Goal: Transaction & Acquisition: Purchase product/service

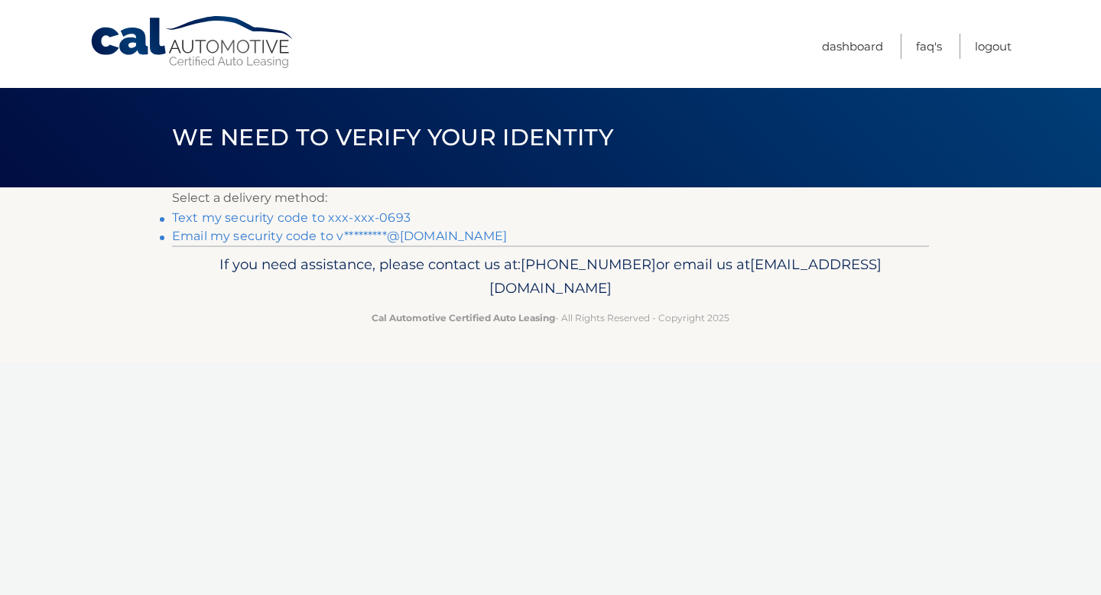
click at [394, 219] on link "Text my security code to xxx-xxx-0693" at bounding box center [291, 217] width 238 height 15
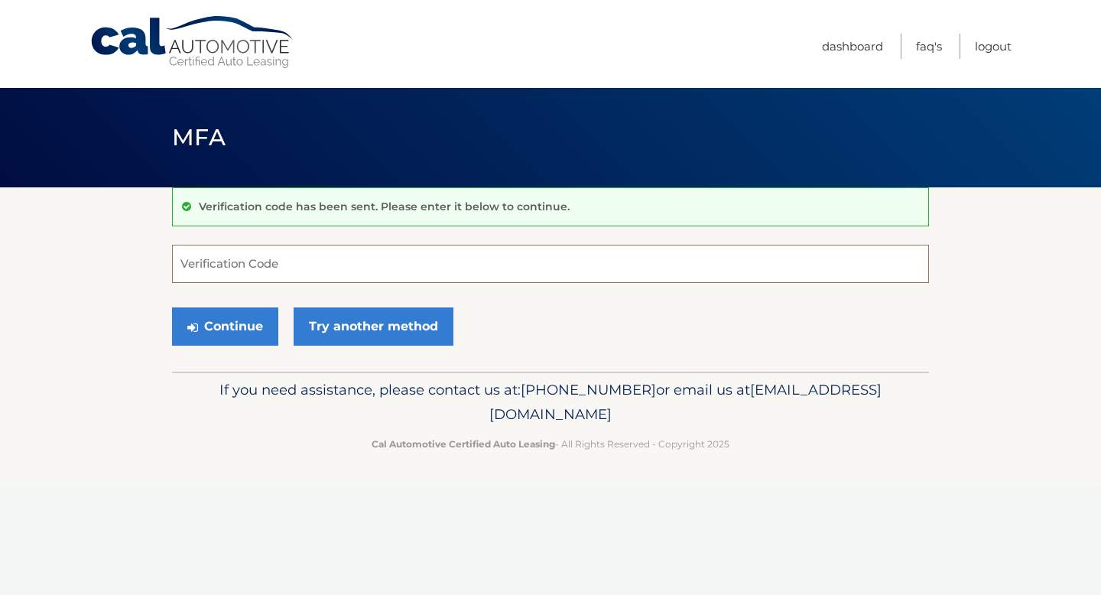
click at [346, 258] on input "Verification Code" at bounding box center [550, 264] width 757 height 38
type input "110217"
click at [236, 325] on button "Continue" at bounding box center [225, 326] width 106 height 38
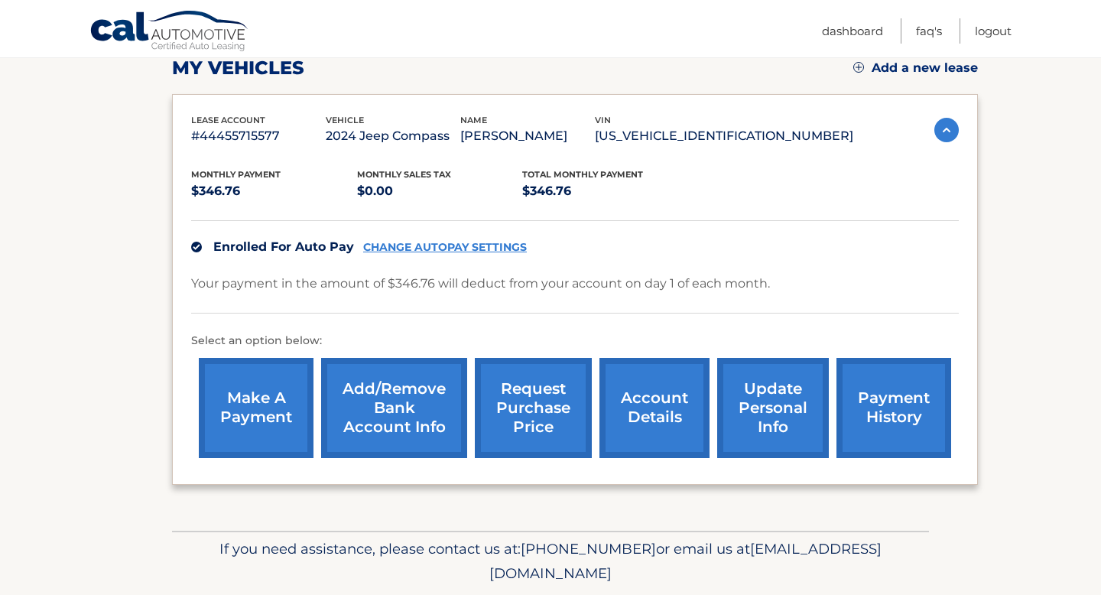
scroll to position [230, 0]
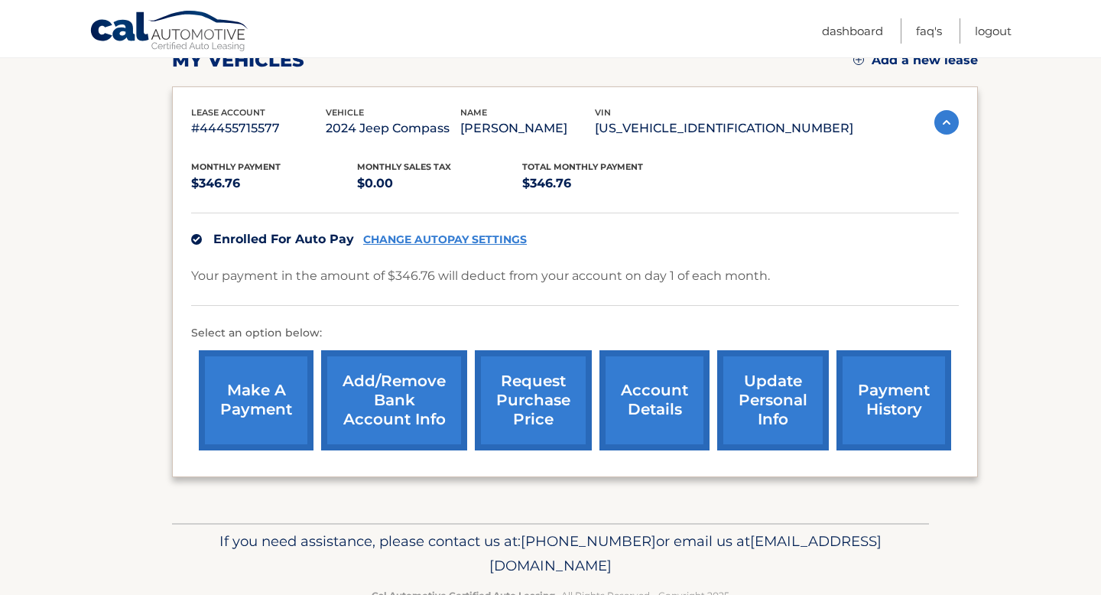
click at [248, 414] on link "make a payment" at bounding box center [256, 400] width 115 height 100
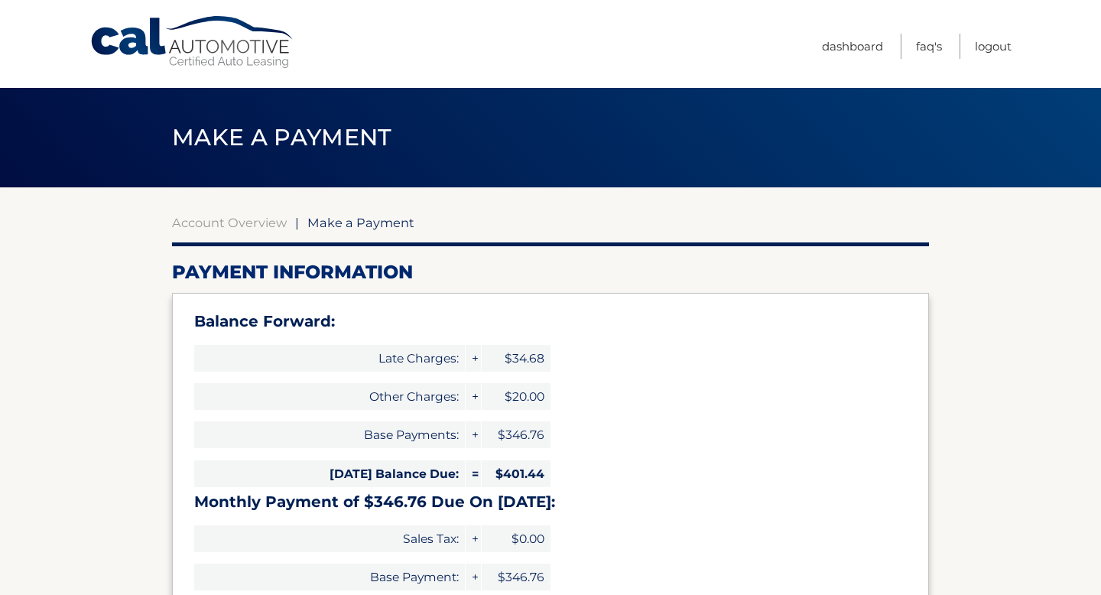
select select "MjFmZmZmMzItNTYyNy00ODcxLTk5YTQtNzRkNTA1ZmRiYzU0"
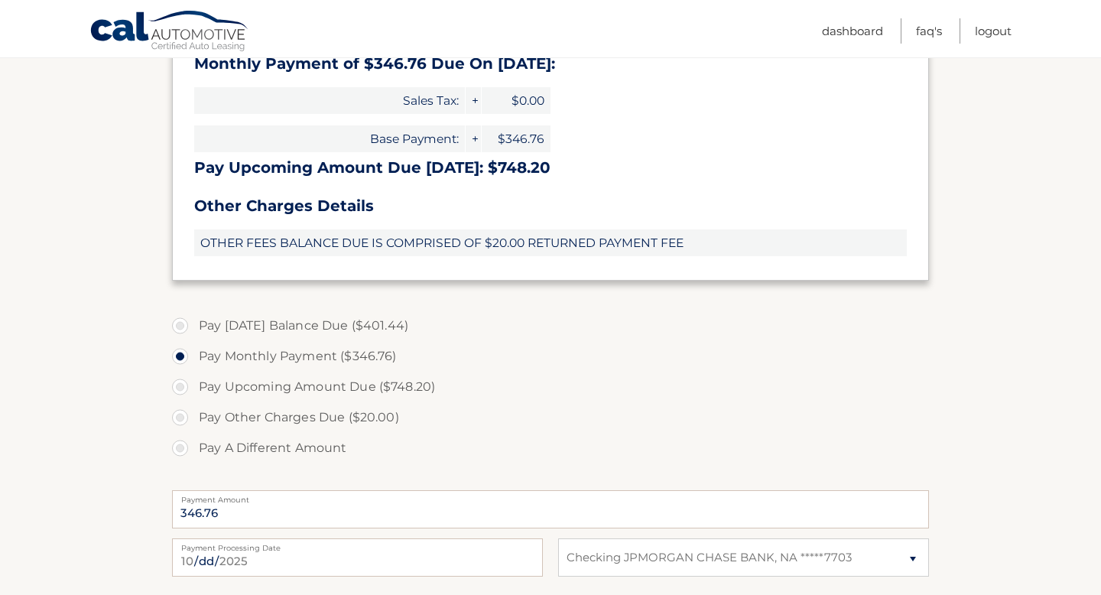
scroll to position [478, 0]
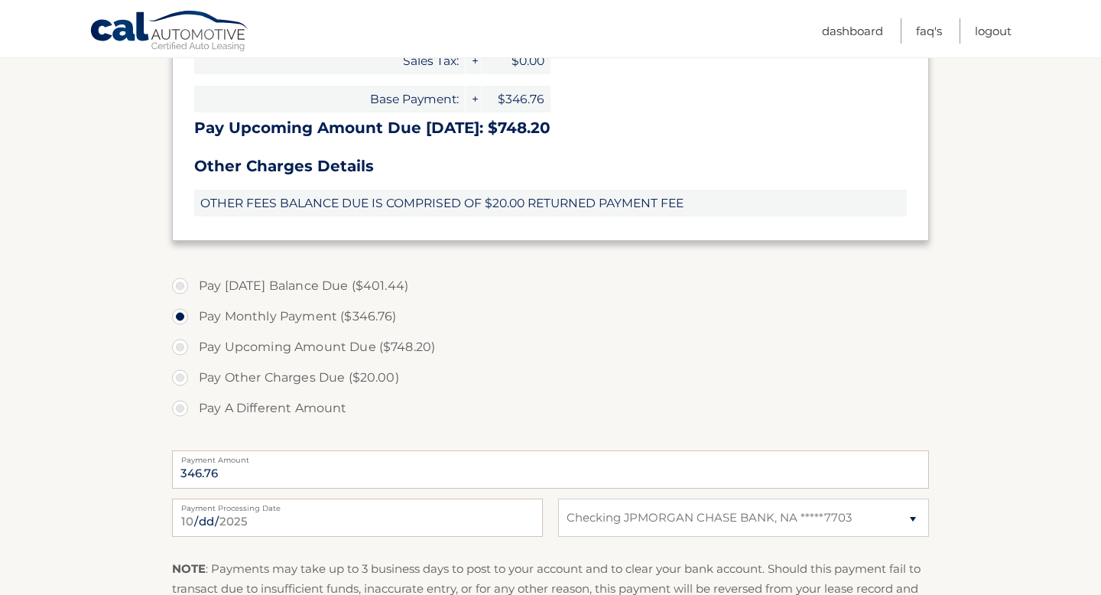
click at [284, 284] on label "Pay [DATE] Balance Due ($401.44)" at bounding box center [550, 286] width 757 height 31
click at [193, 284] on input "Pay Today's Balance Due ($401.44)" at bounding box center [185, 283] width 15 height 24
radio input "true"
type input "401.44"
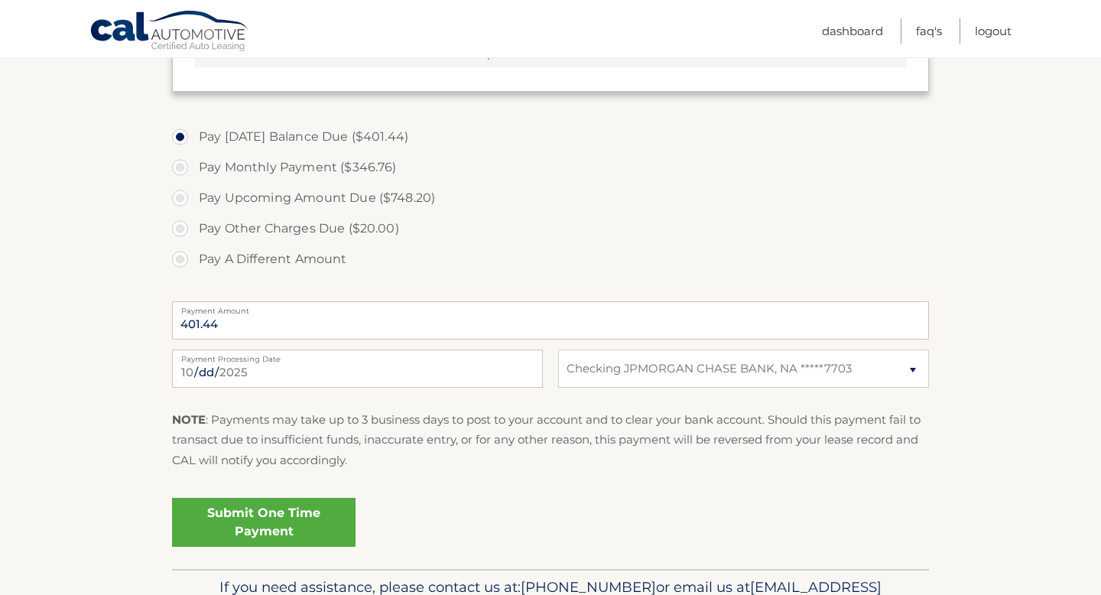
scroll to position [631, 0]
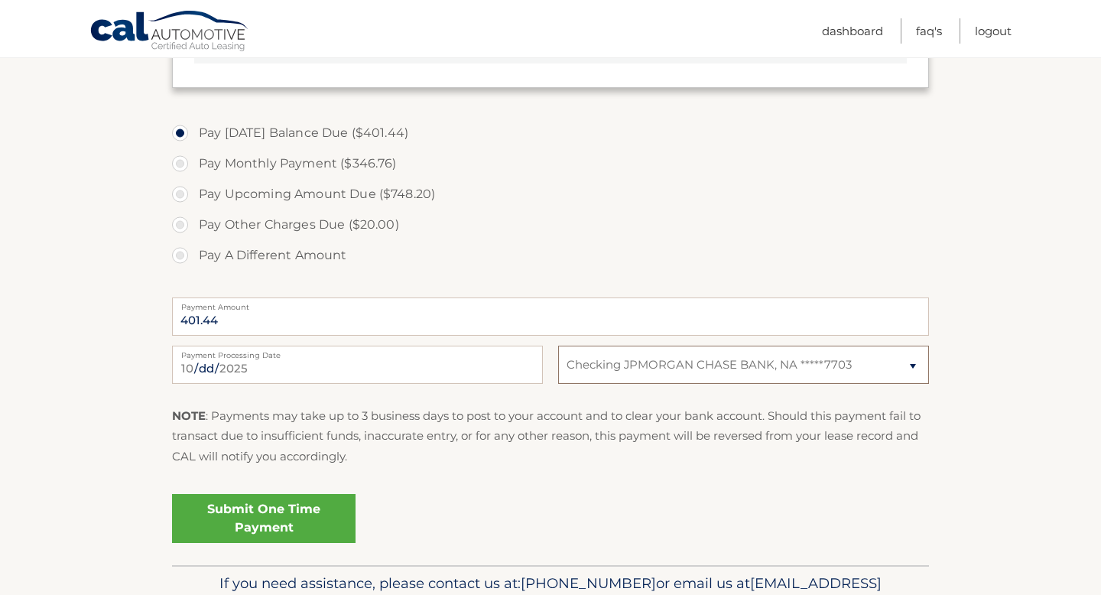
click at [634, 375] on select "Select Bank Account Checking JPMORGAN CHASE BANK, NA *****7703" at bounding box center [743, 365] width 371 height 38
click at [558, 346] on select "Select Bank Account Checking JPMORGAN CHASE BANK, NA *****7703" at bounding box center [743, 365] width 371 height 38
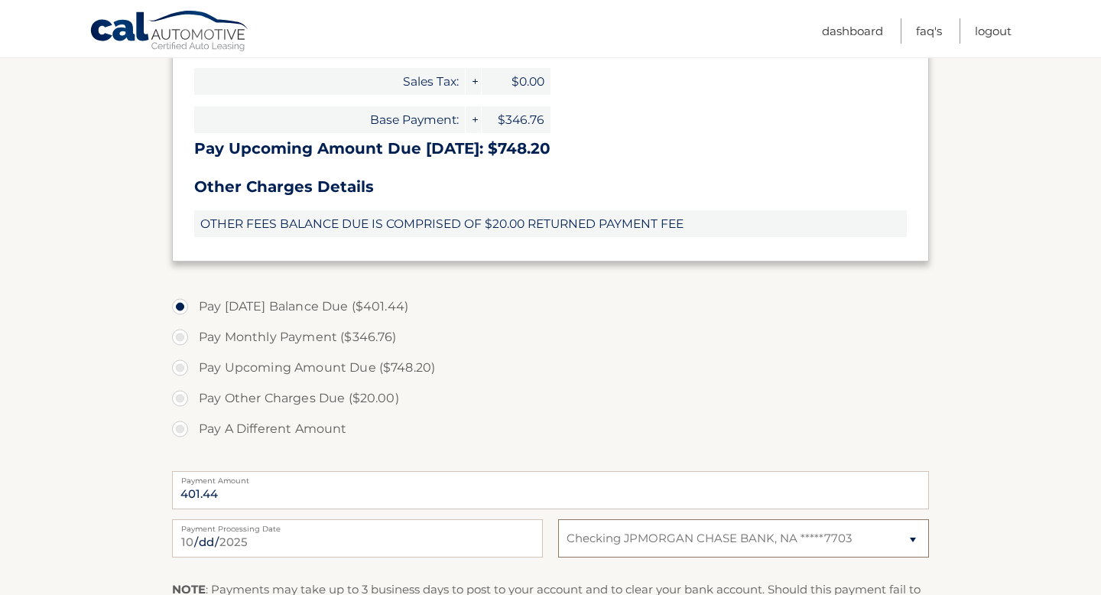
scroll to position [502, 0]
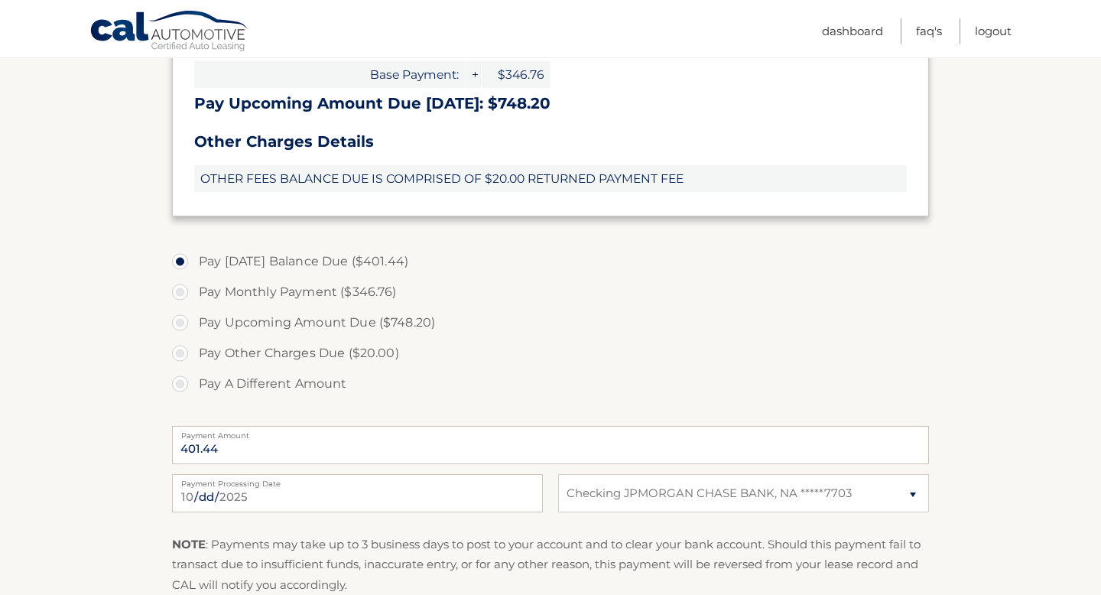
click at [362, 322] on label "Pay Upcoming Amount Due ($748.20)" at bounding box center [550, 322] width 757 height 31
click at [193, 322] on input "Pay Upcoming Amount Due ($748.20)" at bounding box center [185, 319] width 15 height 24
radio input "true"
type input "748.20"
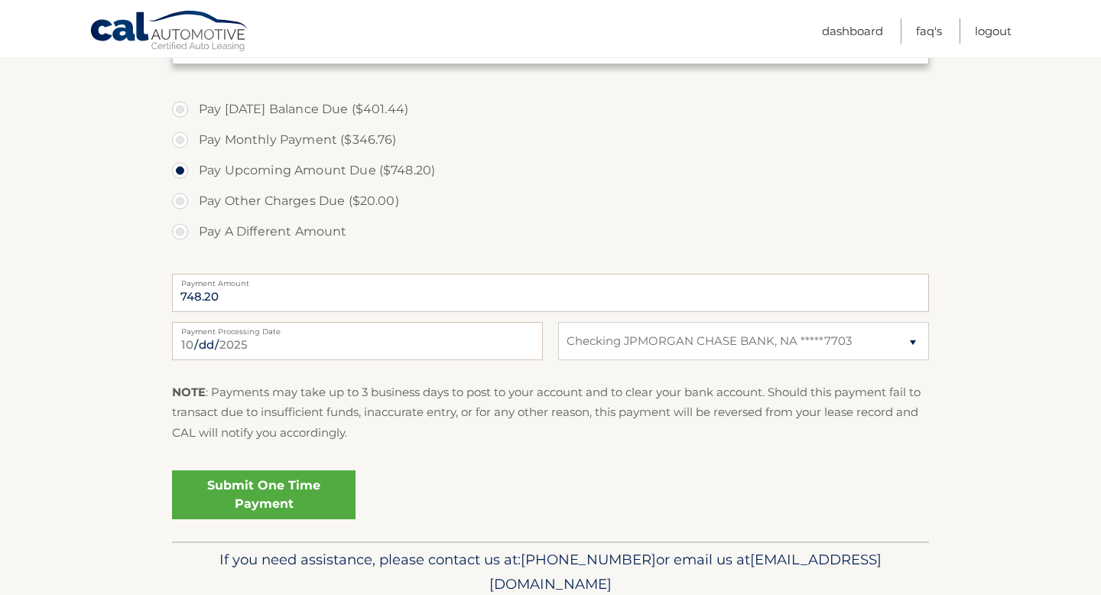
scroll to position [657, 0]
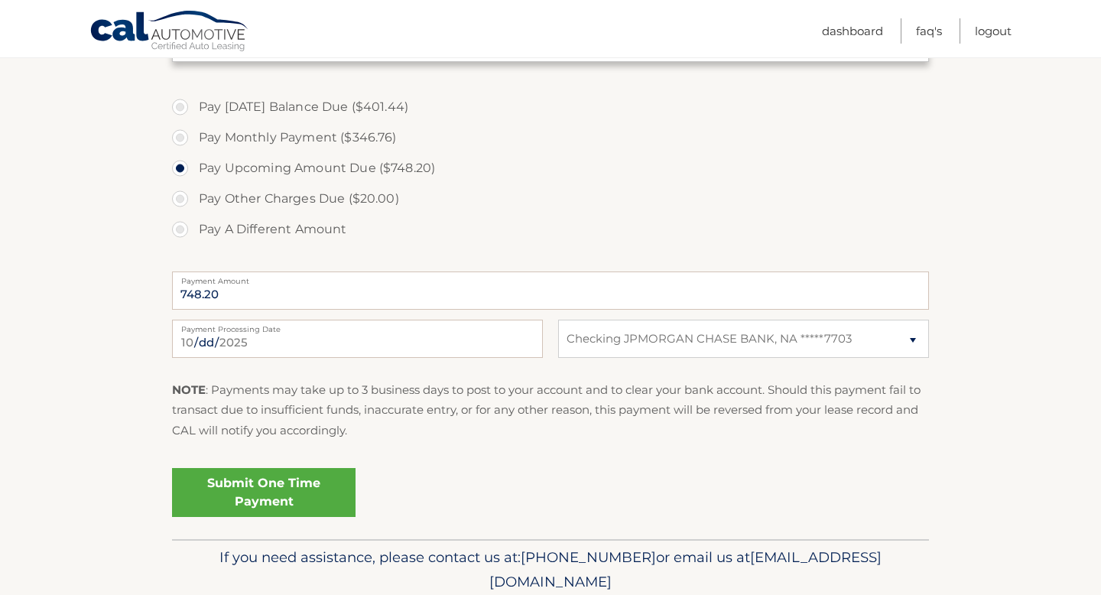
click at [303, 493] on link "Submit One Time Payment" at bounding box center [263, 492] width 183 height 49
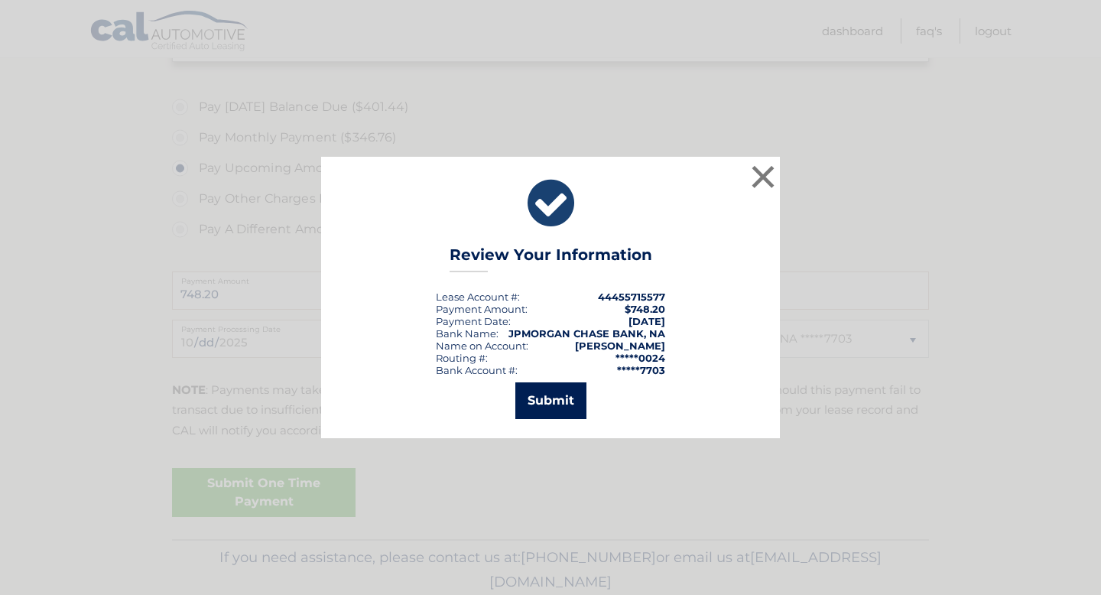
click at [560, 404] on button "Submit" at bounding box center [550, 400] width 71 height 37
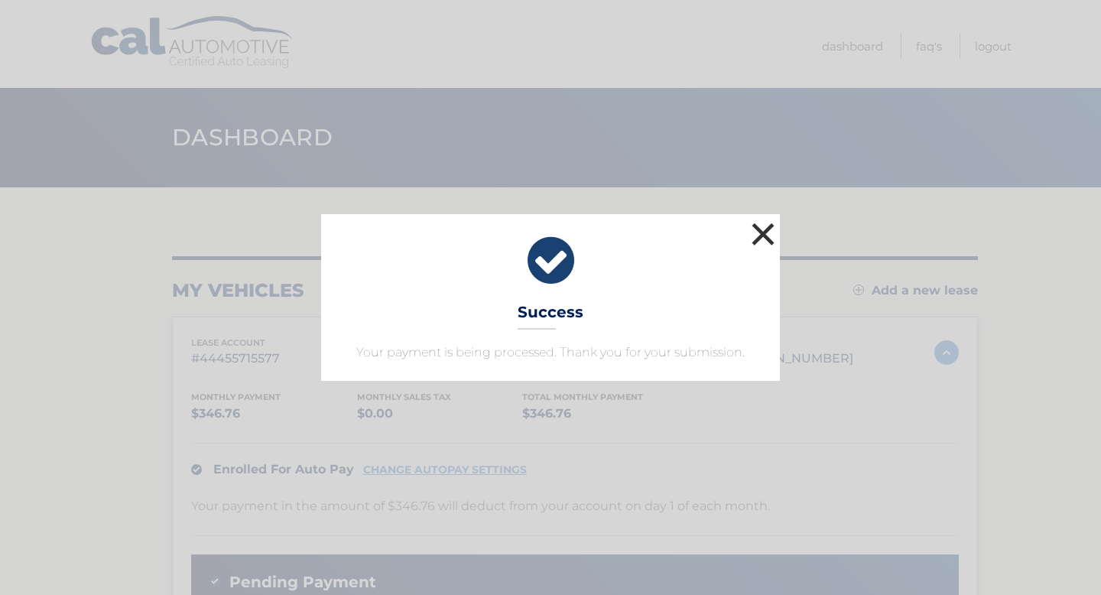
click at [756, 238] on button "×" at bounding box center [763, 234] width 31 height 31
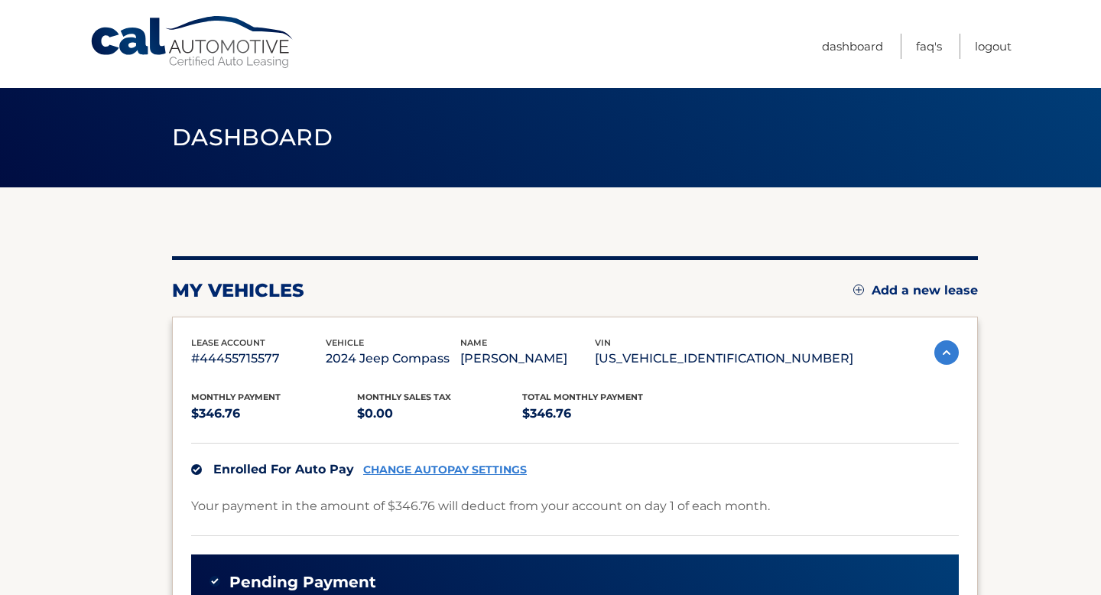
click at [291, 143] on span "Dashboard" at bounding box center [252, 137] width 161 height 28
click at [867, 41] on link "Dashboard" at bounding box center [852, 46] width 61 height 25
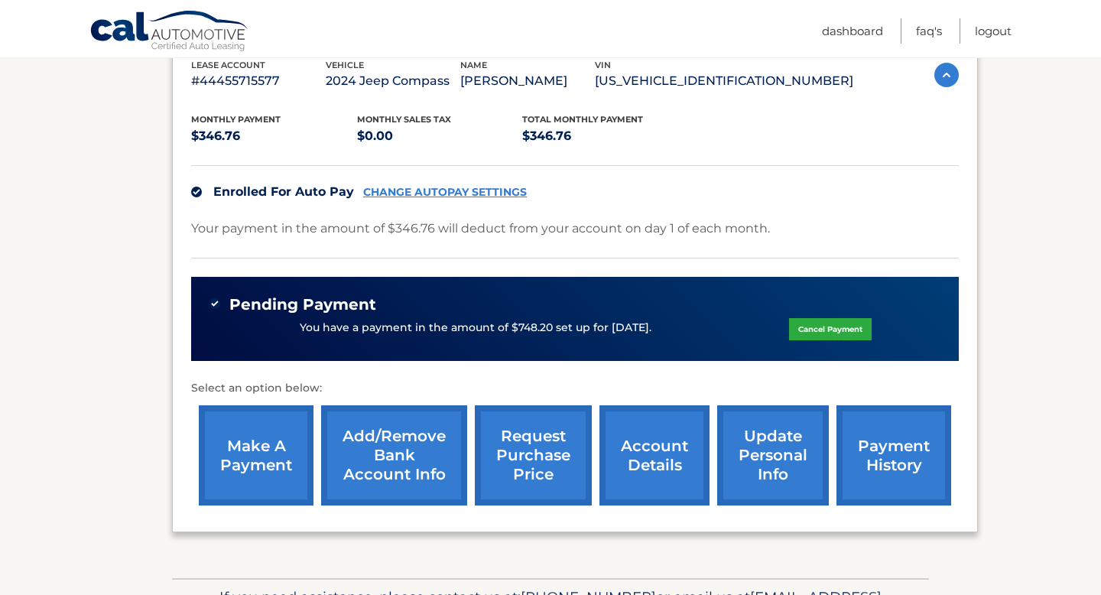
scroll to position [376, 0]
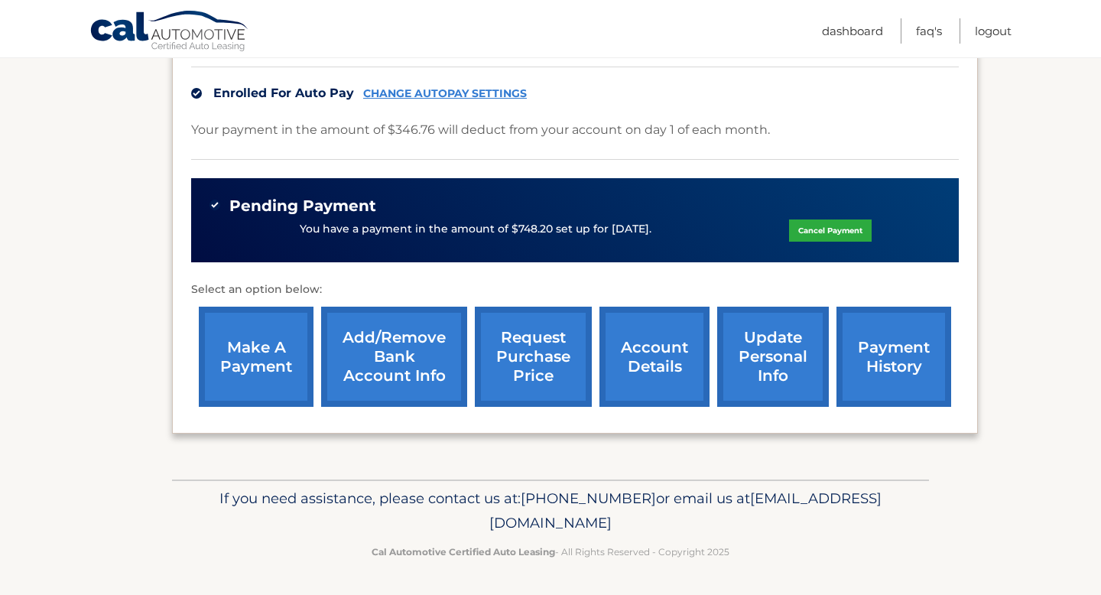
click at [878, 362] on link "payment history" at bounding box center [893, 357] width 115 height 100
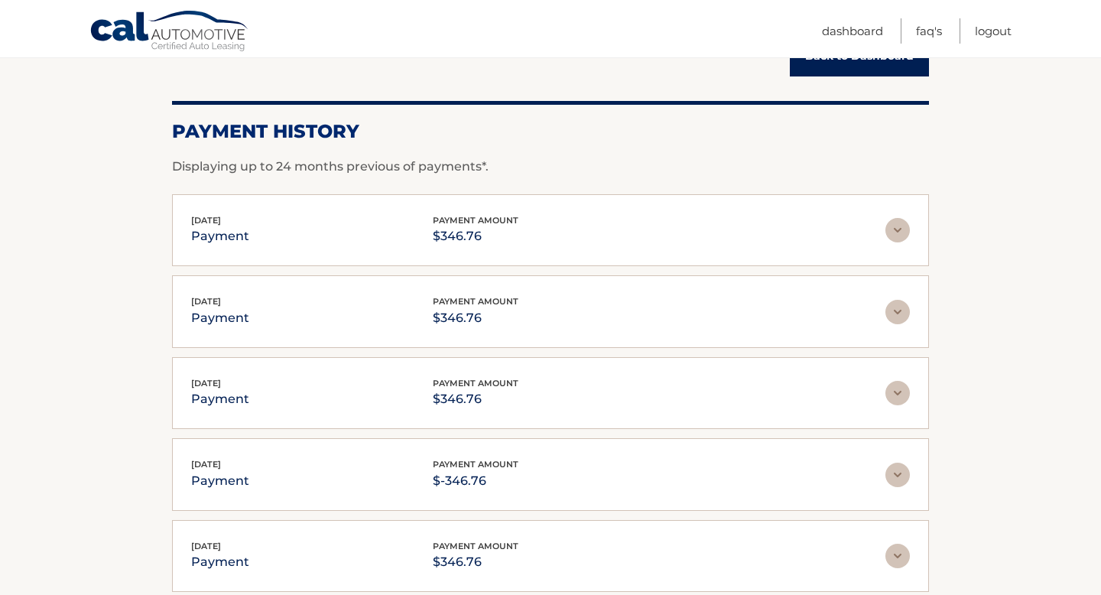
scroll to position [180, 0]
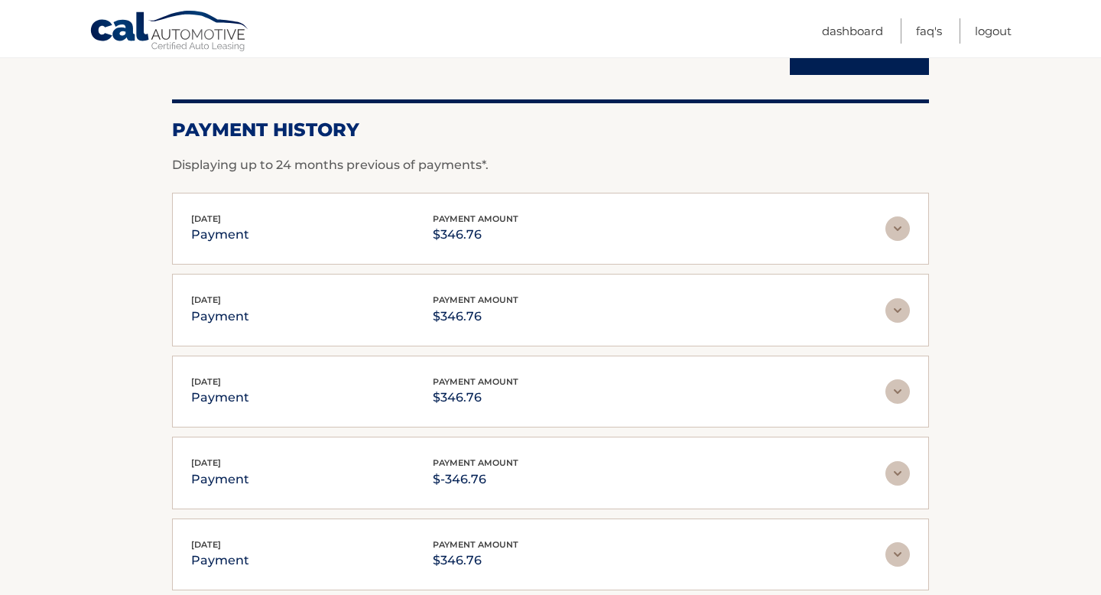
click at [358, 233] on div "[DATE] payment payment amount $346.76" at bounding box center [538, 229] width 694 height 34
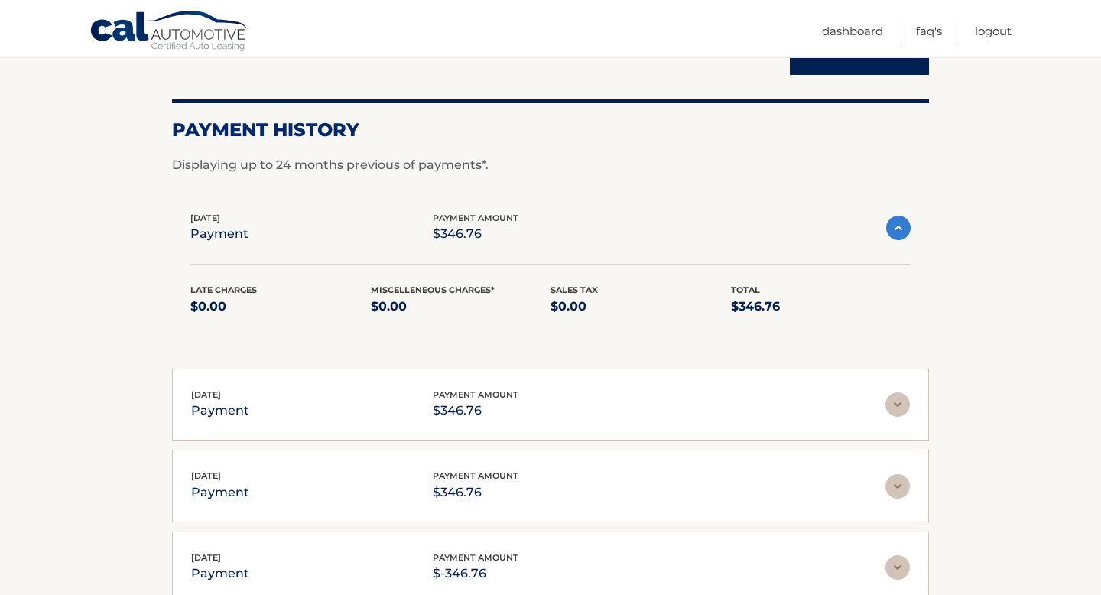
click at [358, 233] on div "Oct 01, 2025 payment payment amount $346.76" at bounding box center [538, 228] width 696 height 34
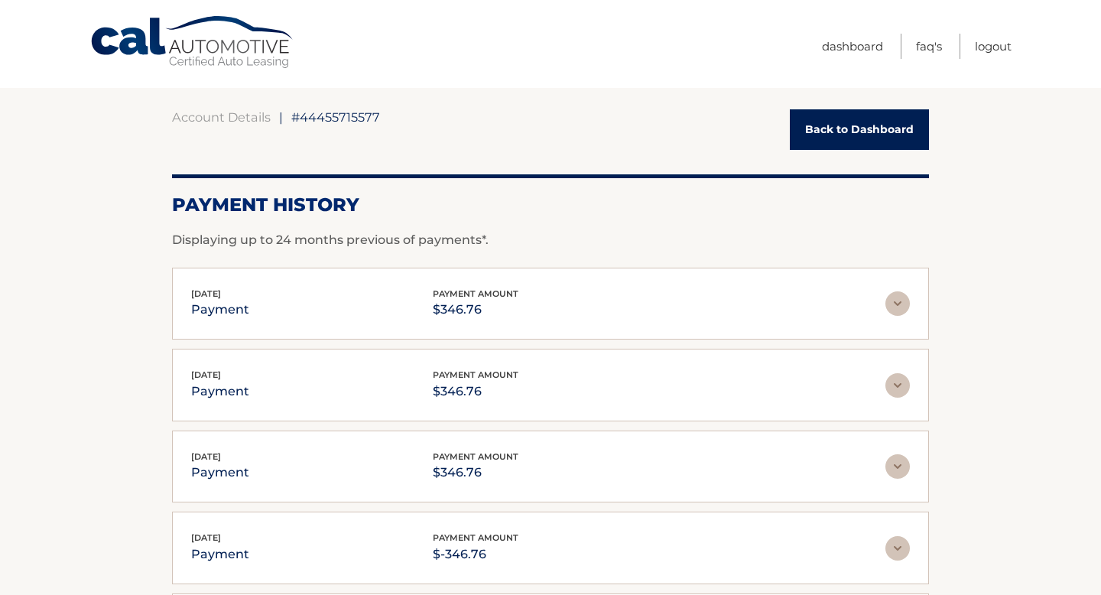
scroll to position [0, 0]
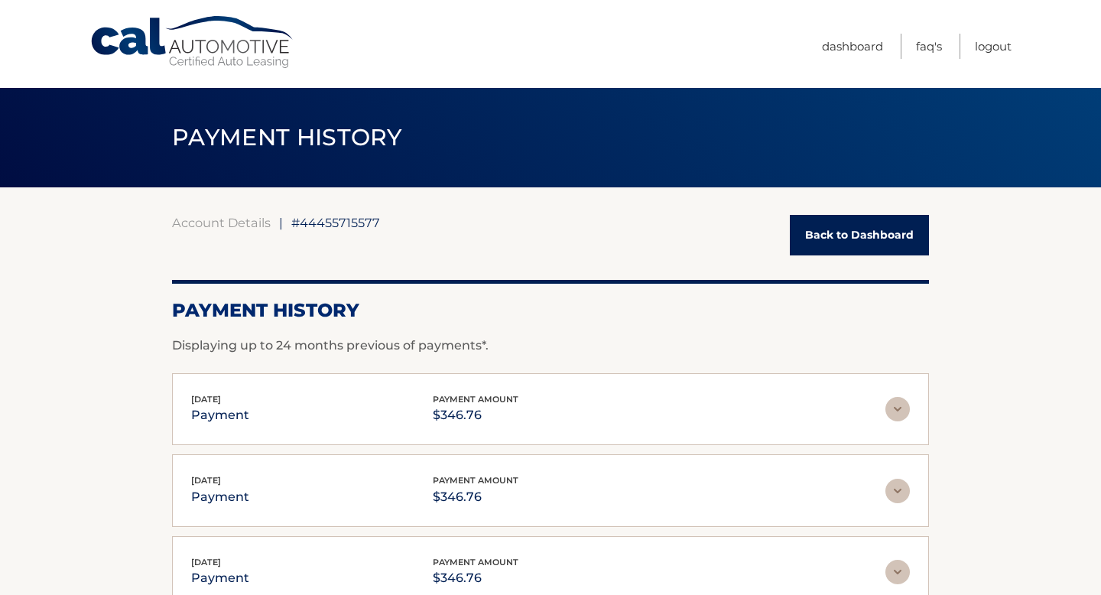
click at [884, 234] on link "Back to Dashboard" at bounding box center [859, 235] width 139 height 41
